Goal: Register for event/course

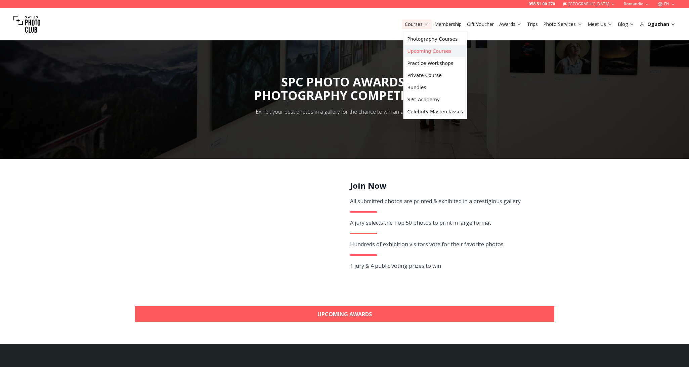
click at [423, 50] on link "Upcoming Courses" at bounding box center [435, 51] width 61 height 12
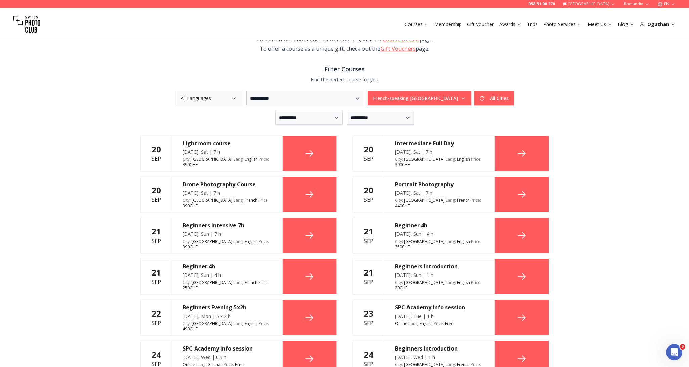
click at [303, 300] on link at bounding box center [310, 317] width 54 height 35
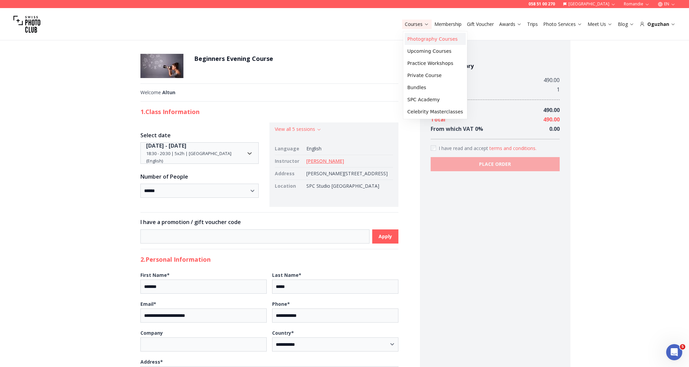
click at [420, 40] on link "Photography Courses" at bounding box center [435, 39] width 61 height 12
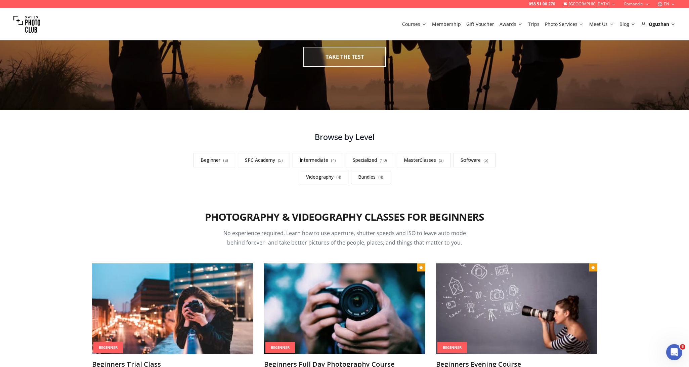
scroll to position [229, 0]
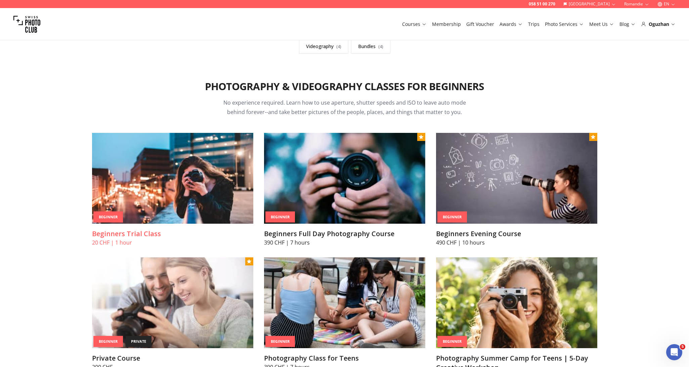
click at [180, 218] on img at bounding box center [172, 178] width 161 height 91
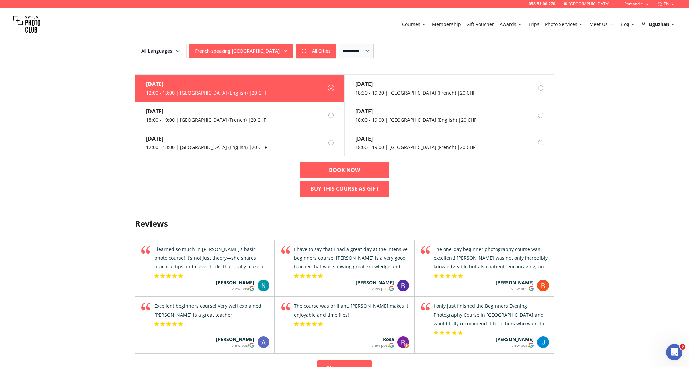
scroll to position [412, 0]
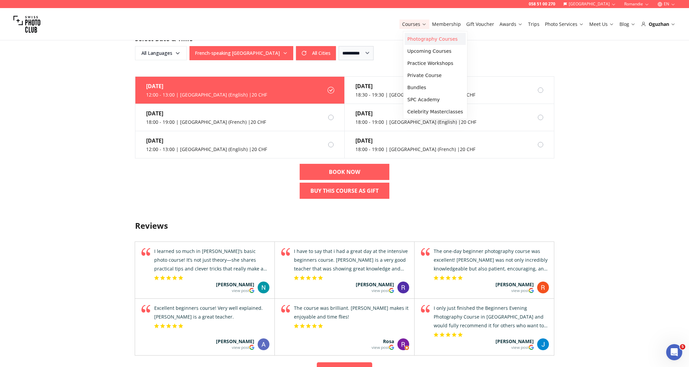
click at [416, 40] on link "Photography Courses" at bounding box center [435, 39] width 61 height 12
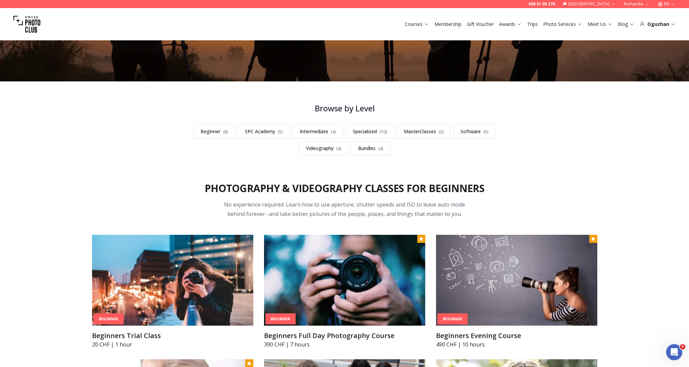
scroll to position [283, 0]
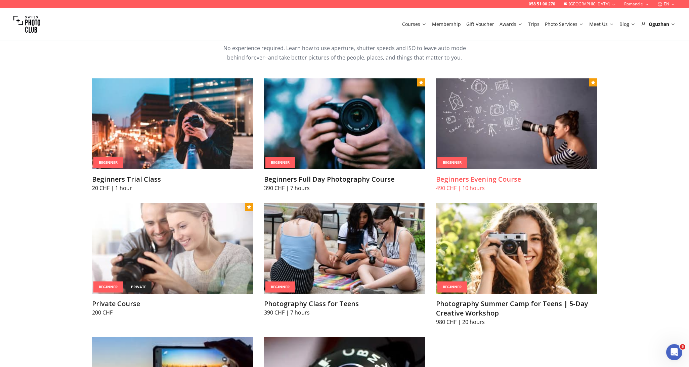
click at [512, 145] on img at bounding box center [516, 123] width 161 height 91
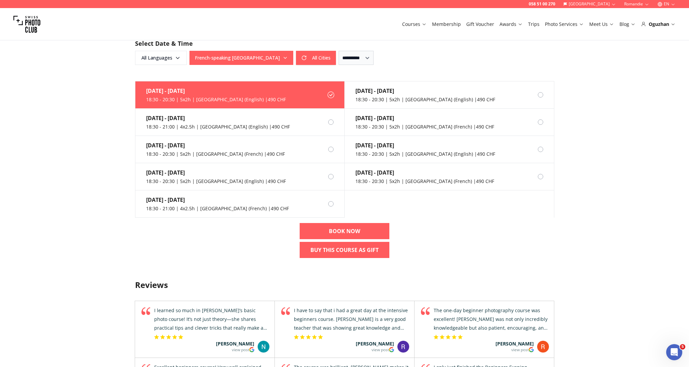
scroll to position [451, 0]
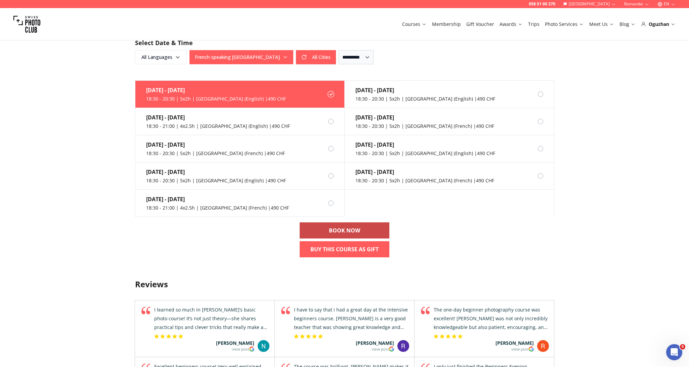
click at [348, 229] on b "BOOK NOW" at bounding box center [344, 230] width 31 height 8
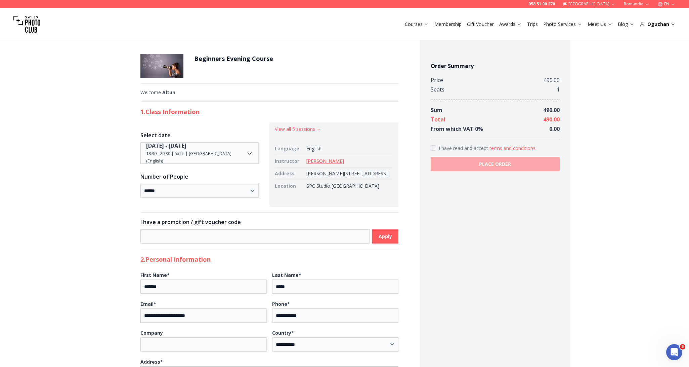
click at [249, 156] on body "**********" at bounding box center [344, 370] width 689 height 676
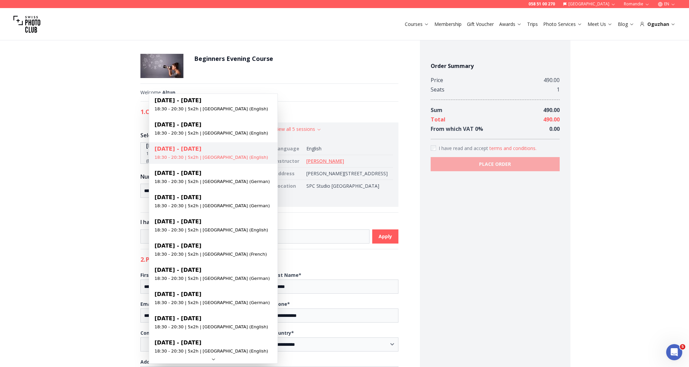
click at [321, 146] on html "**********" at bounding box center [344, 354] width 689 height 708
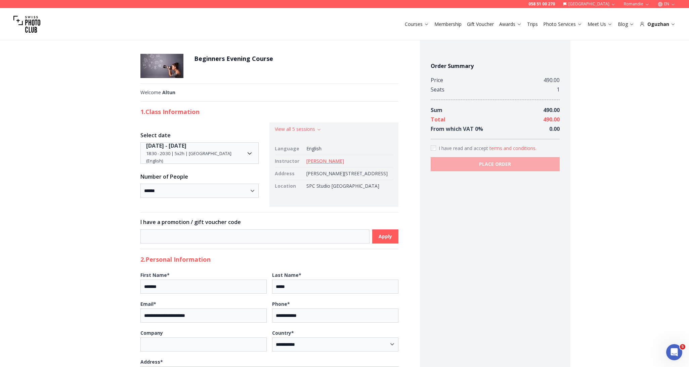
click at [314, 133] on div "View all 5 sessions Language English Instructor [PERSON_NAME] Address [PERSON_N…" at bounding box center [333, 164] width 129 height 84
click at [314, 132] on button "View all 5 sessions" at bounding box center [298, 129] width 47 height 7
